Goal: Obtain resource: Download file/media

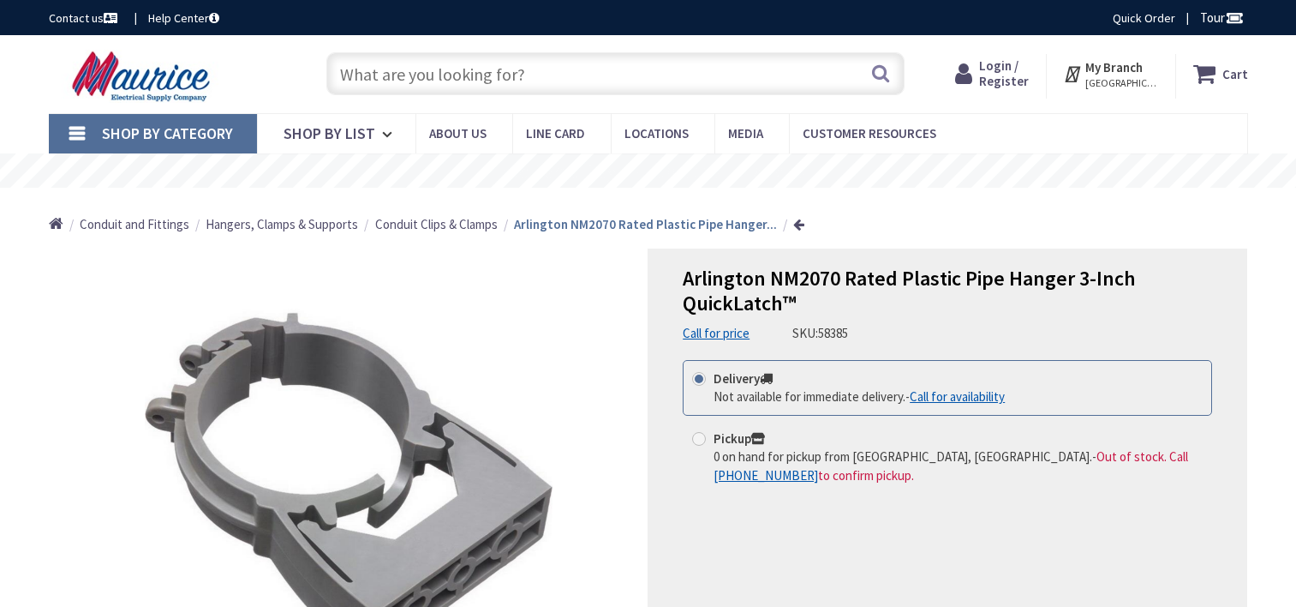
type input "Datchet Ln, [GEOGRAPHIC_DATA], [GEOGRAPHIC_DATA]"
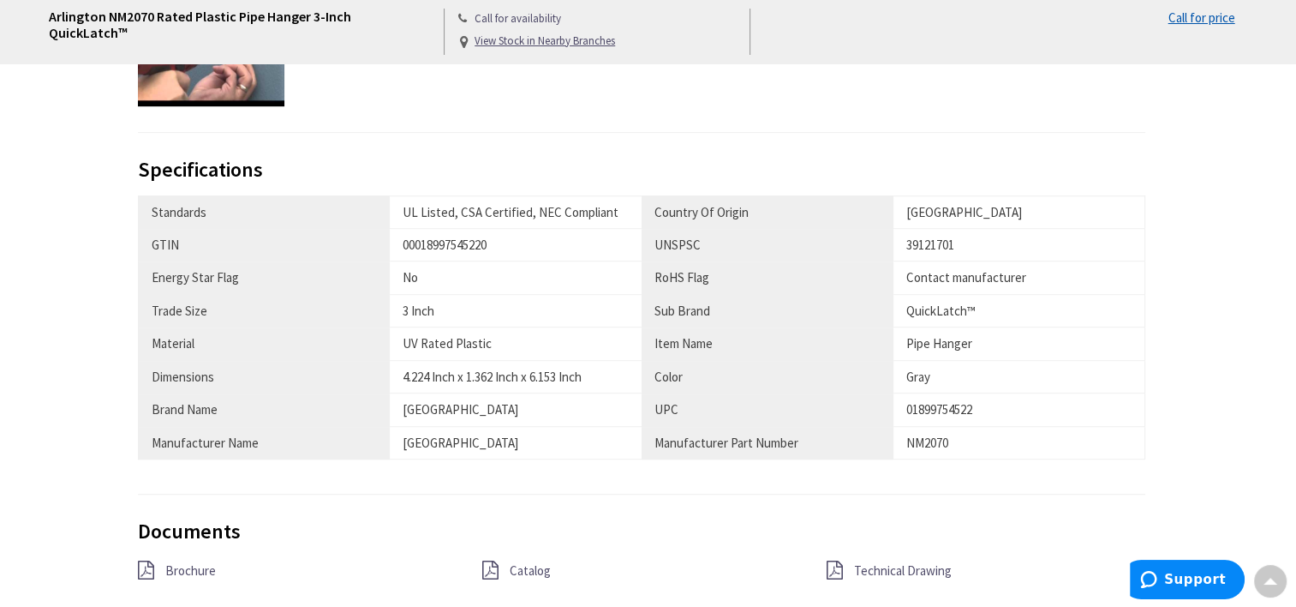
scroll to position [1114, 0]
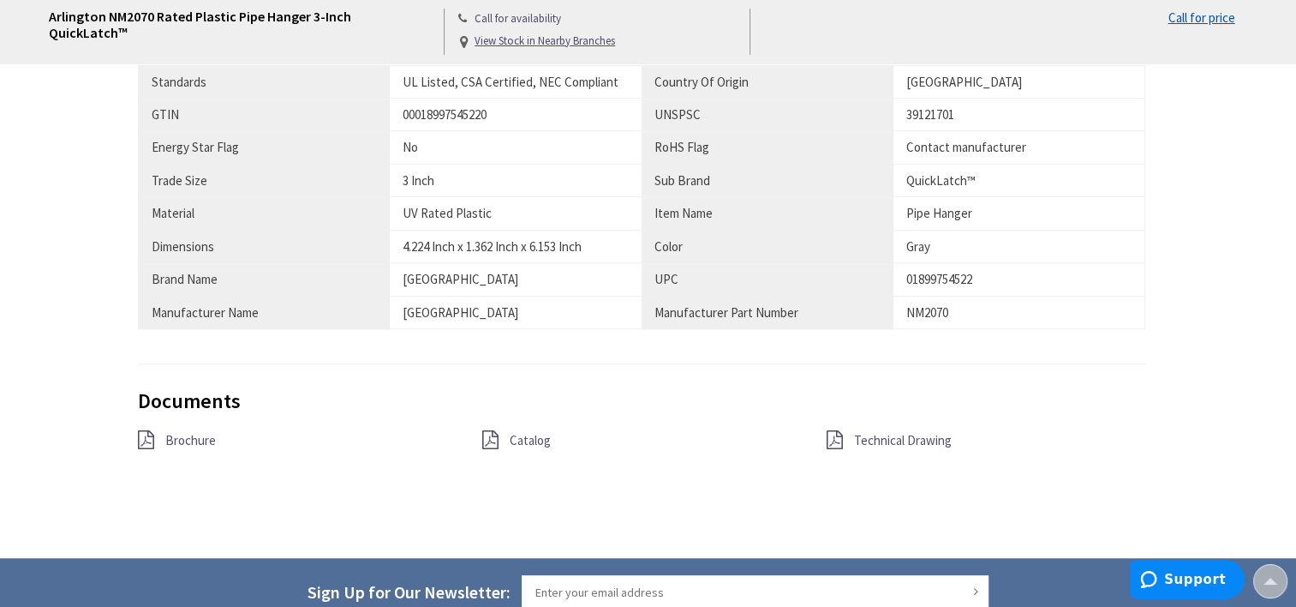
click at [917, 435] on span "Technical Drawing" at bounding box center [903, 440] width 98 height 16
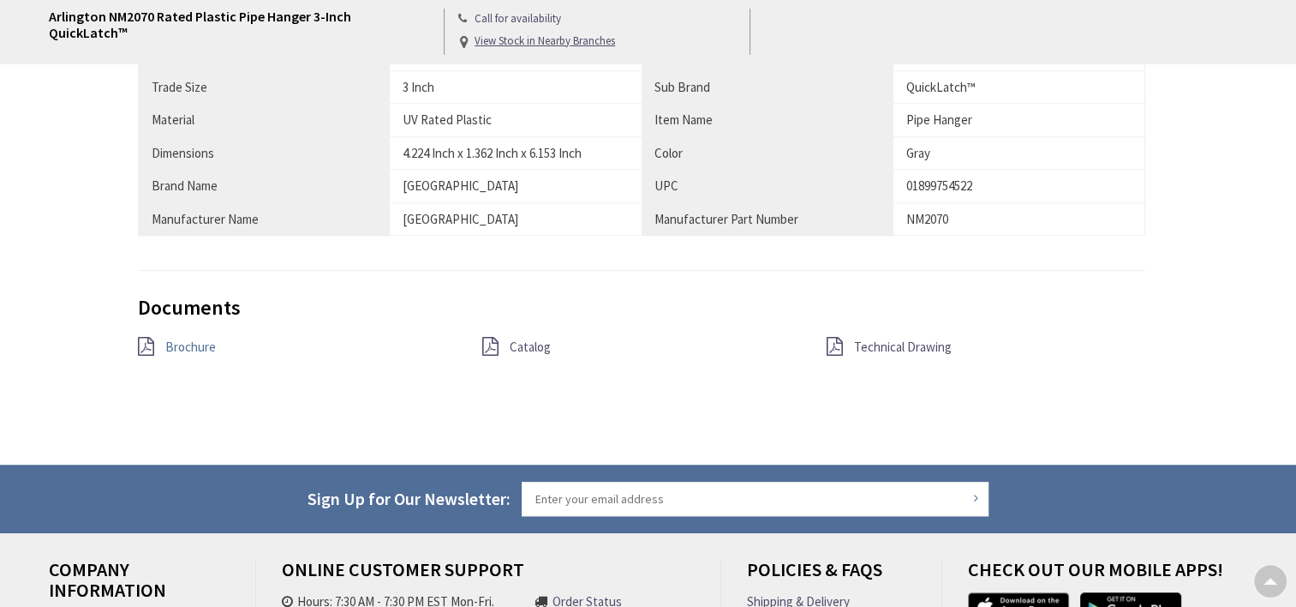
drag, startPoint x: 172, startPoint y: 325, endPoint x: 171, endPoint y: 346, distance: 21.4
click at [172, 325] on div "Documents Brochure Catalog Technical Drawing" at bounding box center [642, 348] width 1008 height 104
click at [171, 346] on span "Brochure" at bounding box center [190, 346] width 51 height 16
